Goal: Book appointment/travel/reservation

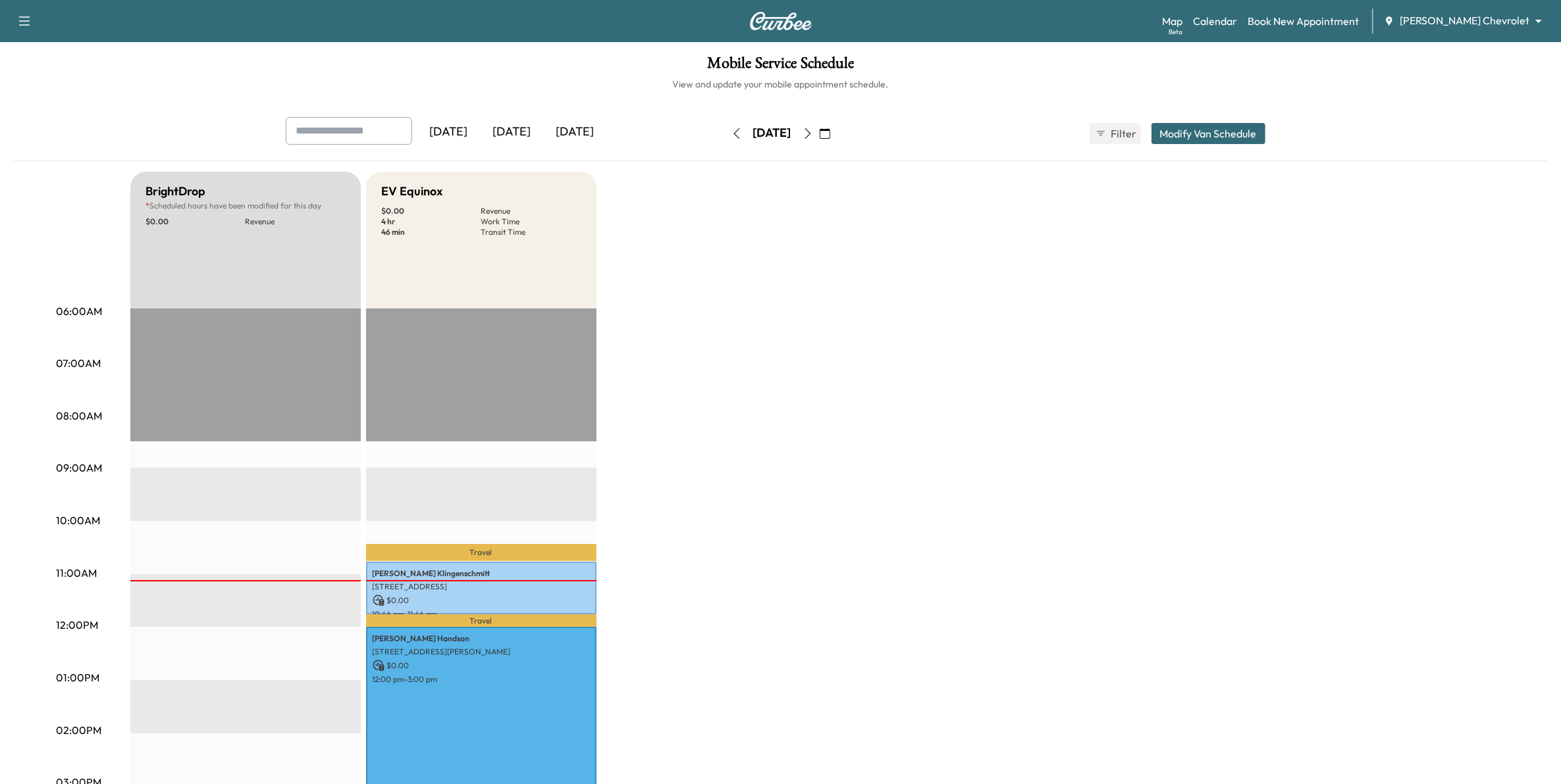
click at [584, 133] on div "[DATE]" at bounding box center [575, 132] width 63 height 30
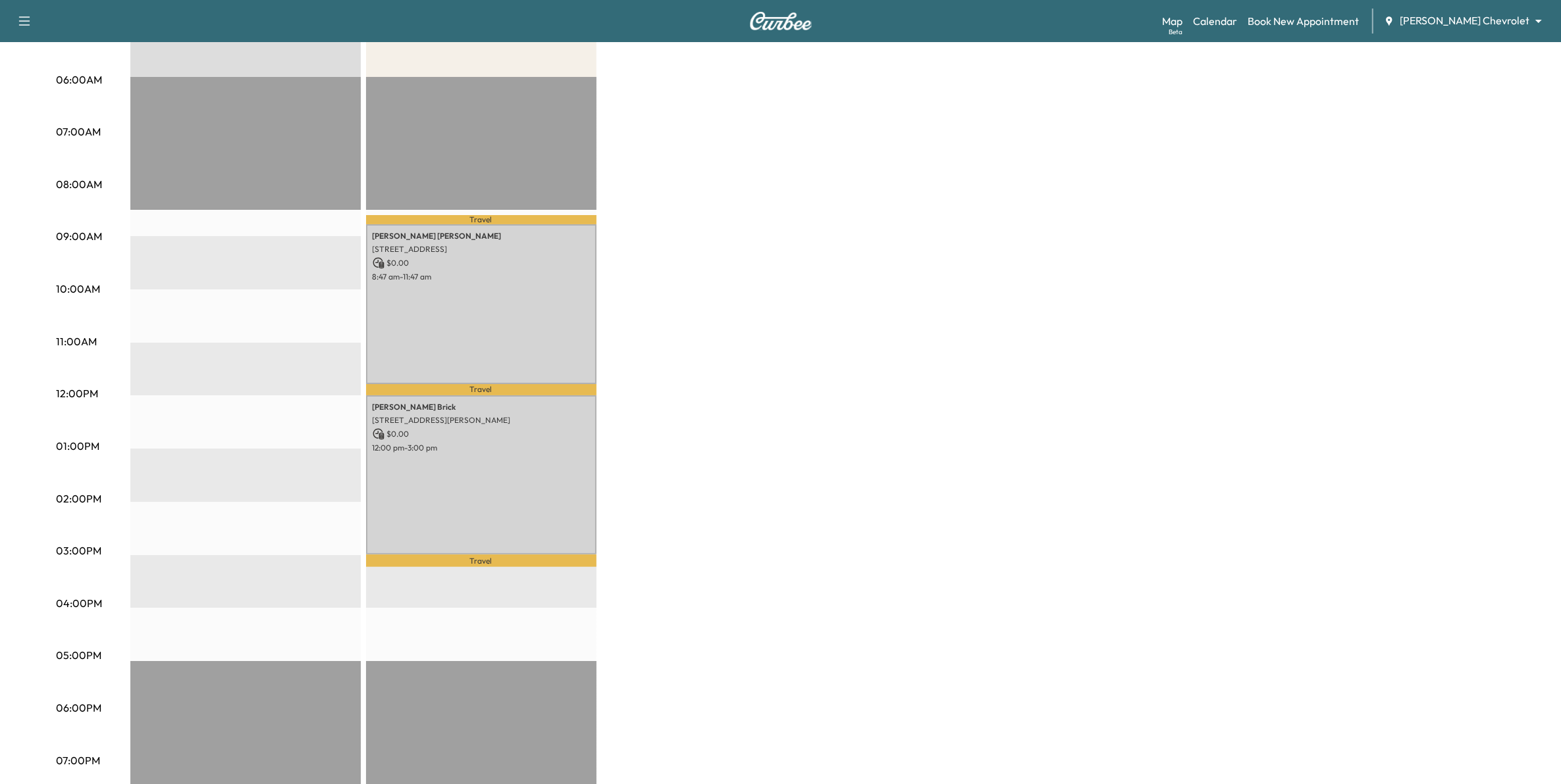
scroll to position [247, 0]
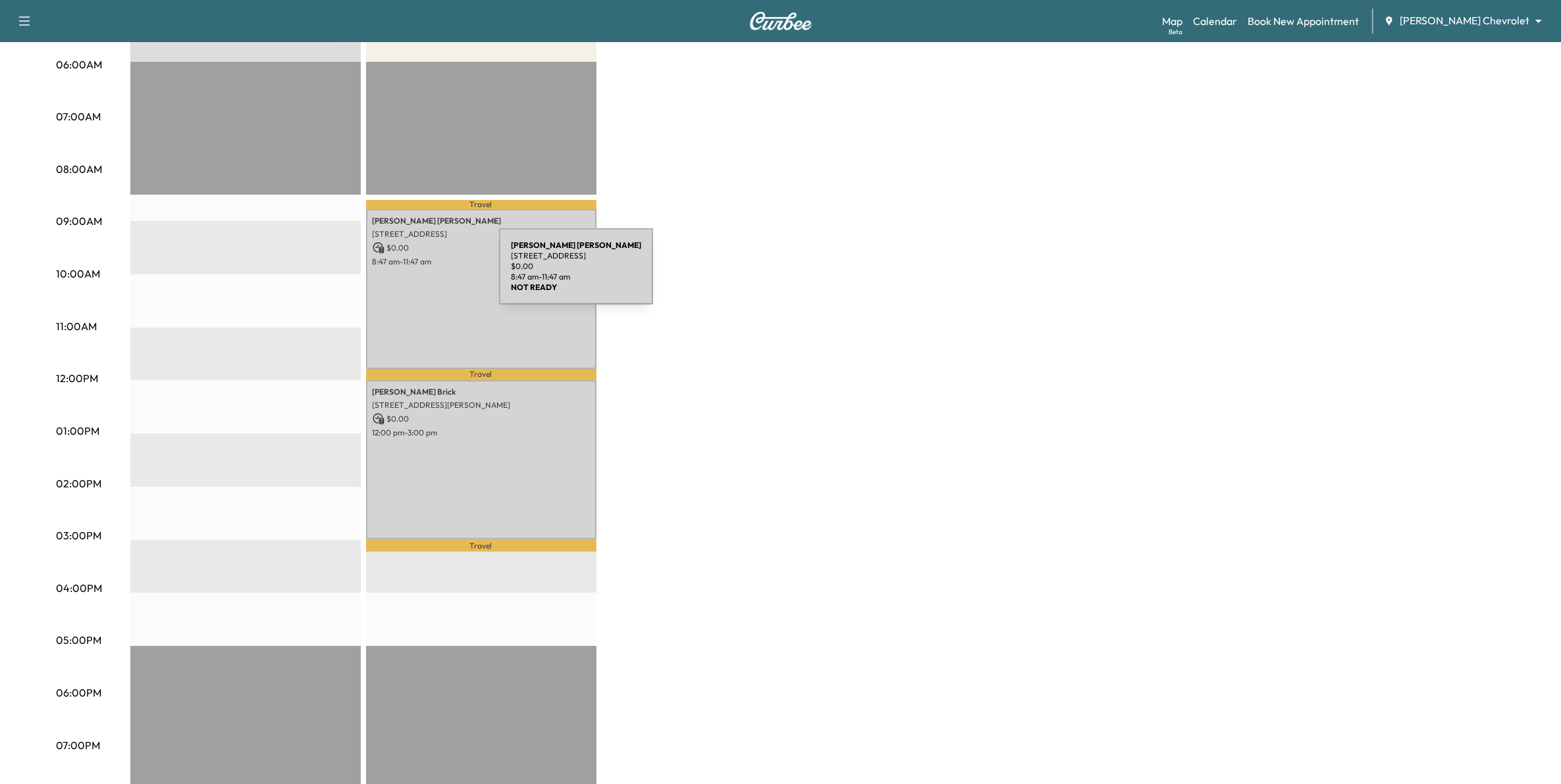
click at [400, 274] on div "[PERSON_NAME] [STREET_ADDRESS] $ 0.00 8:47 am - 11:47 am" at bounding box center [481, 289] width 230 height 159
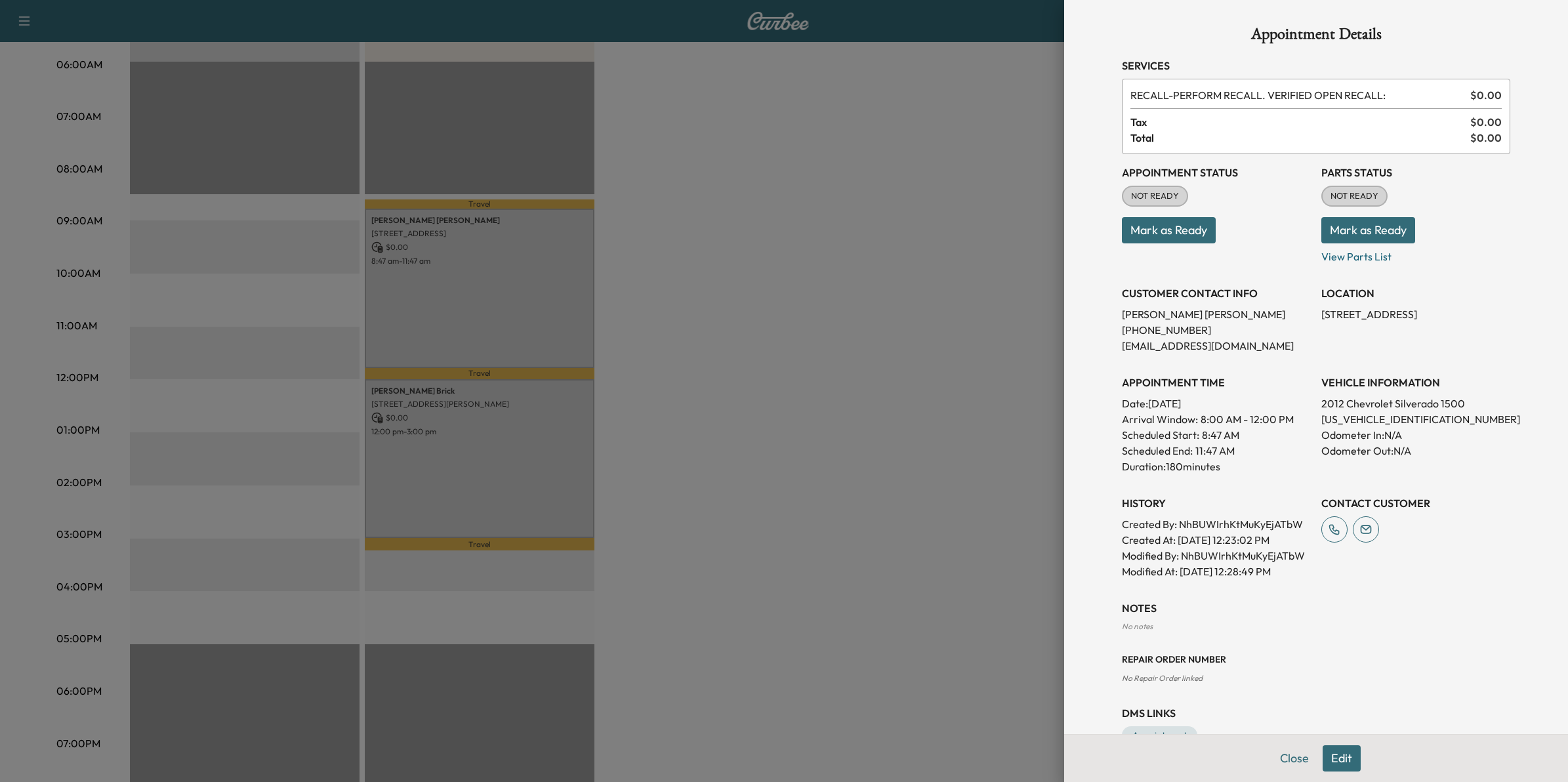
click at [766, 286] on div at bounding box center [784, 391] width 1568 height 782
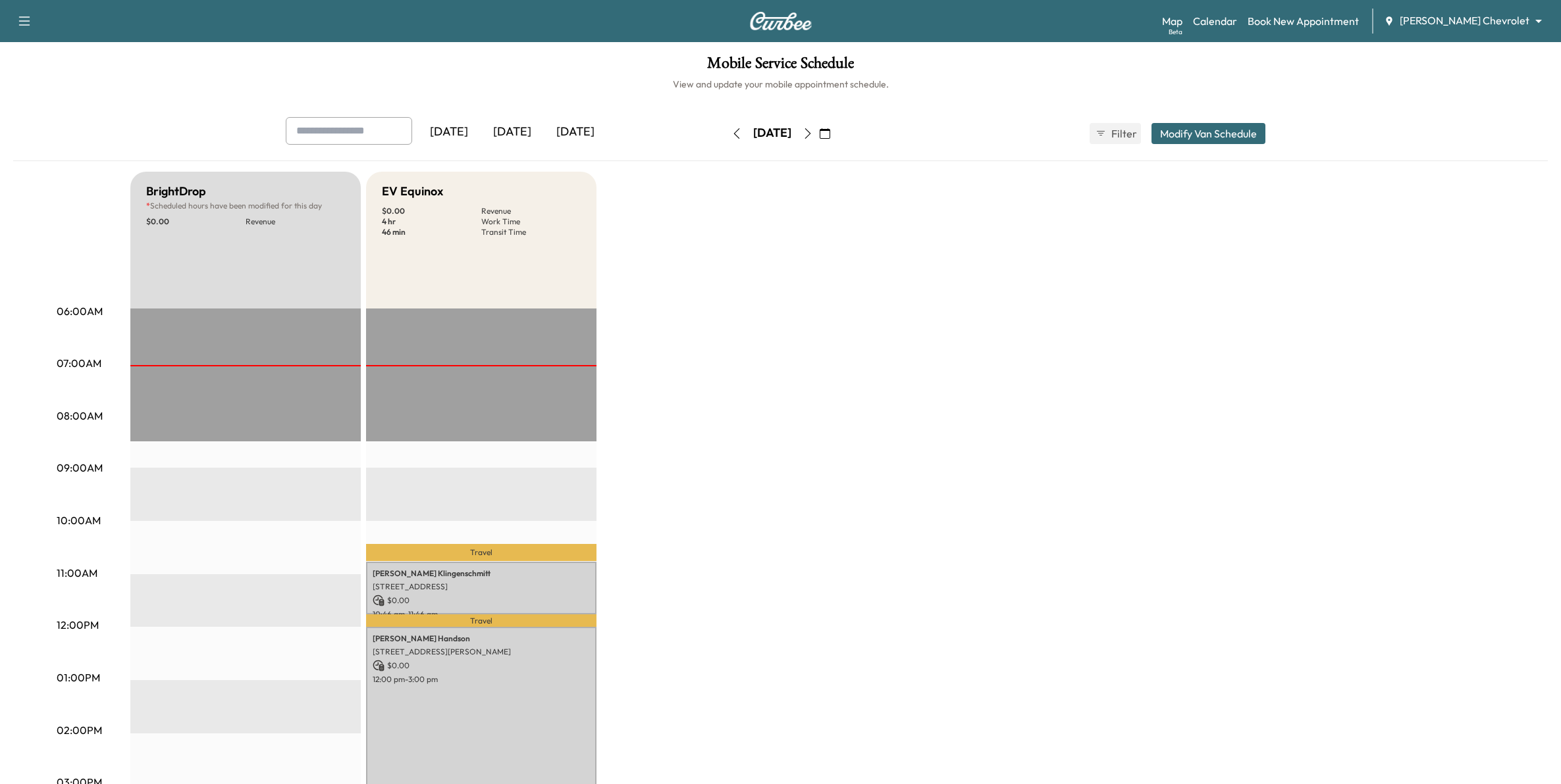
scroll to position [386, 0]
